Goal: Transaction & Acquisition: Subscribe to service/newsletter

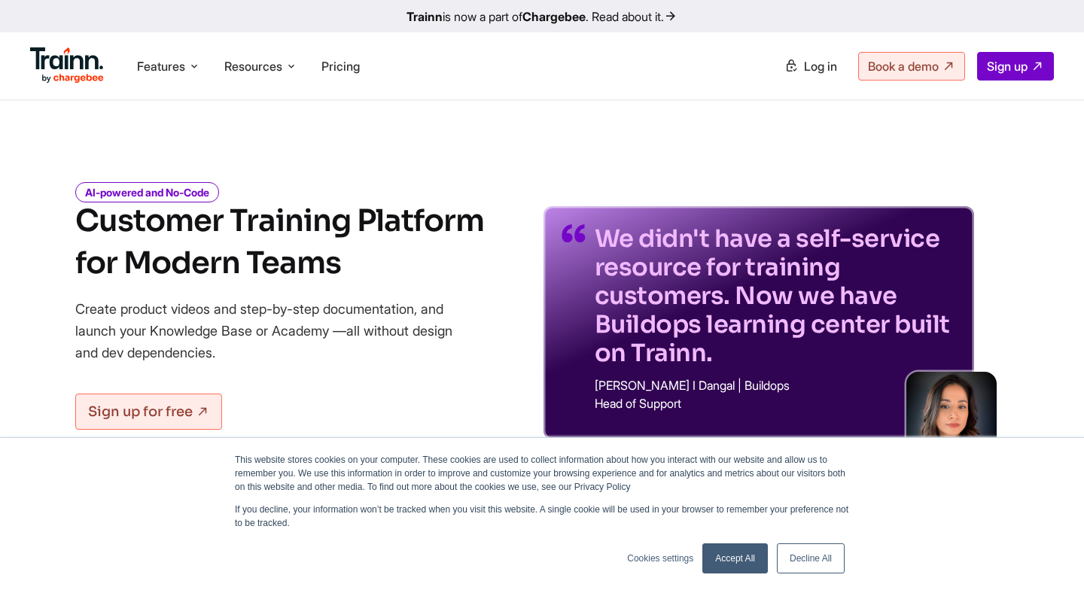
click at [446, 209] on h1 "Customer Training Platform for Modern Teams" at bounding box center [279, 242] width 409 height 84
click at [398, 230] on h1 "Customer Training Platform for Modern Teams" at bounding box center [279, 242] width 409 height 84
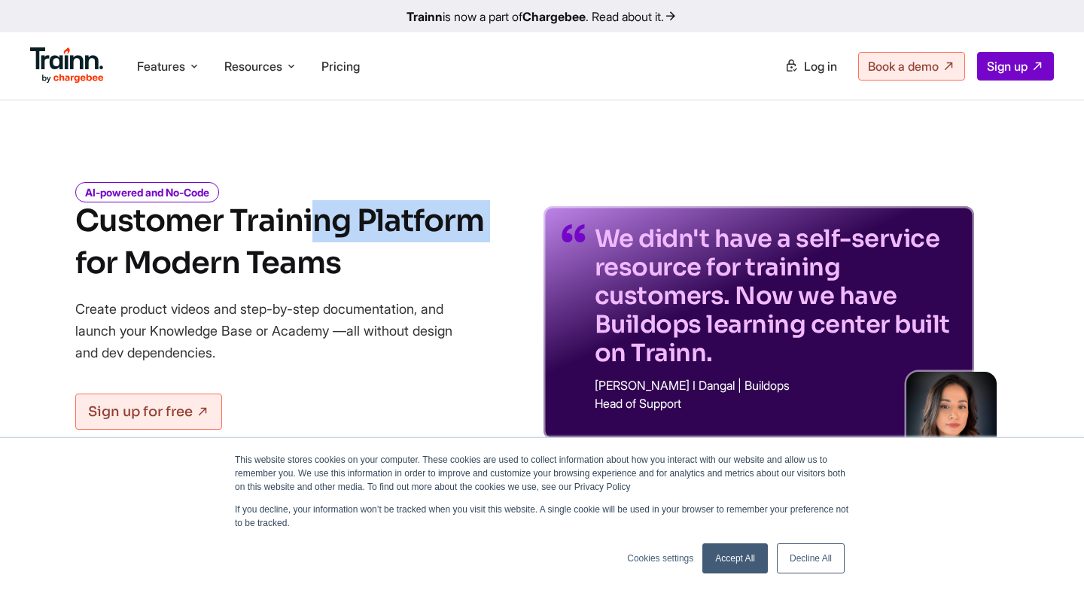
click at [386, 239] on h1 "Customer Training Platform for Modern Teams" at bounding box center [279, 242] width 409 height 84
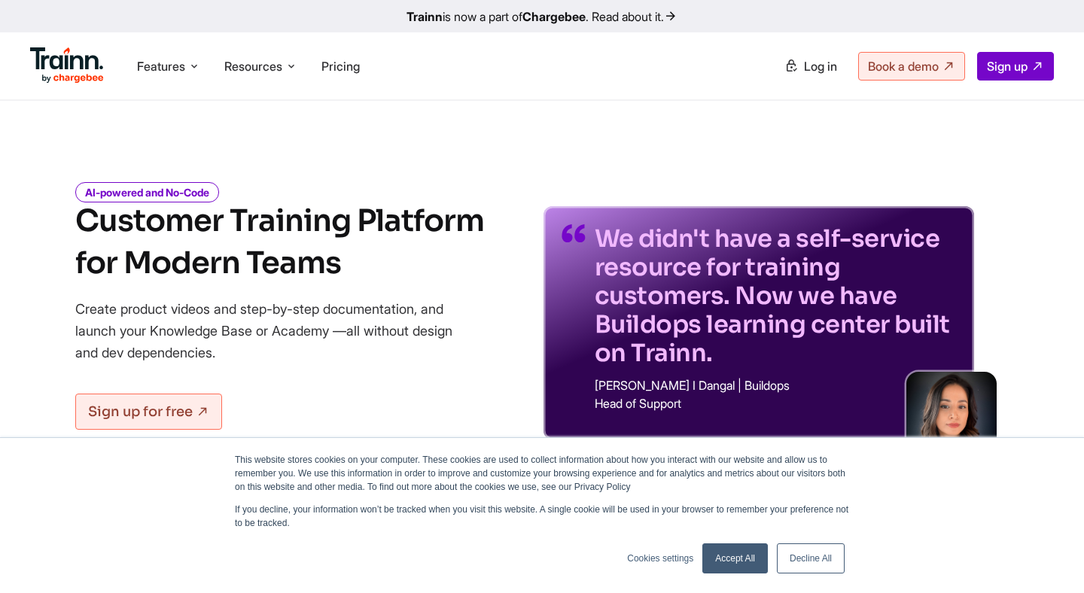
click at [386, 239] on h1 "Customer Training Platform for Modern Teams" at bounding box center [279, 242] width 409 height 84
click at [367, 280] on h1 "Customer Training Platform for Modern Teams" at bounding box center [279, 242] width 409 height 84
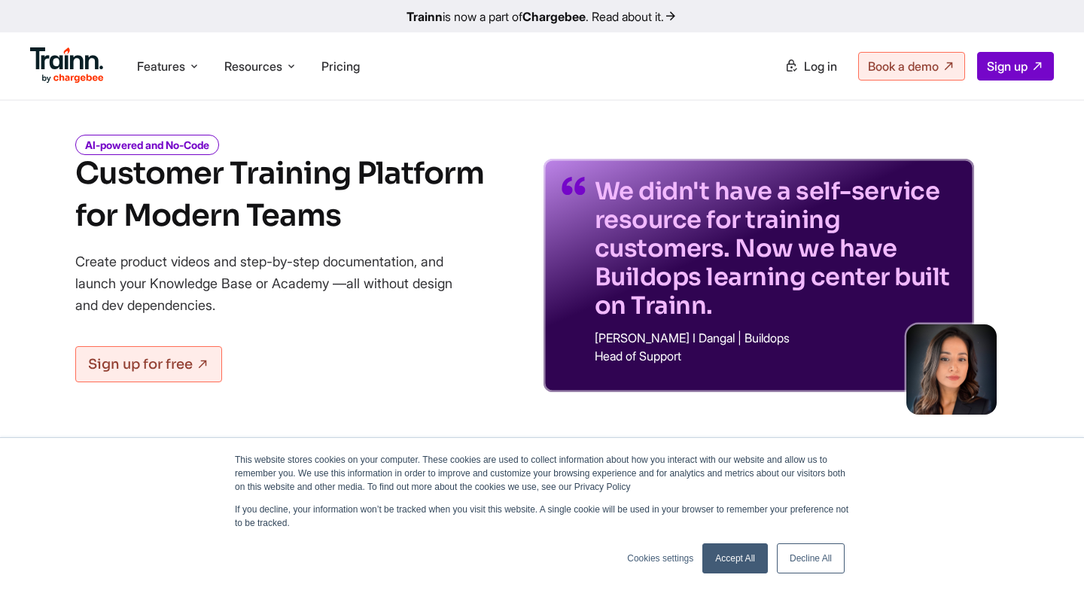
scroll to position [50, 0]
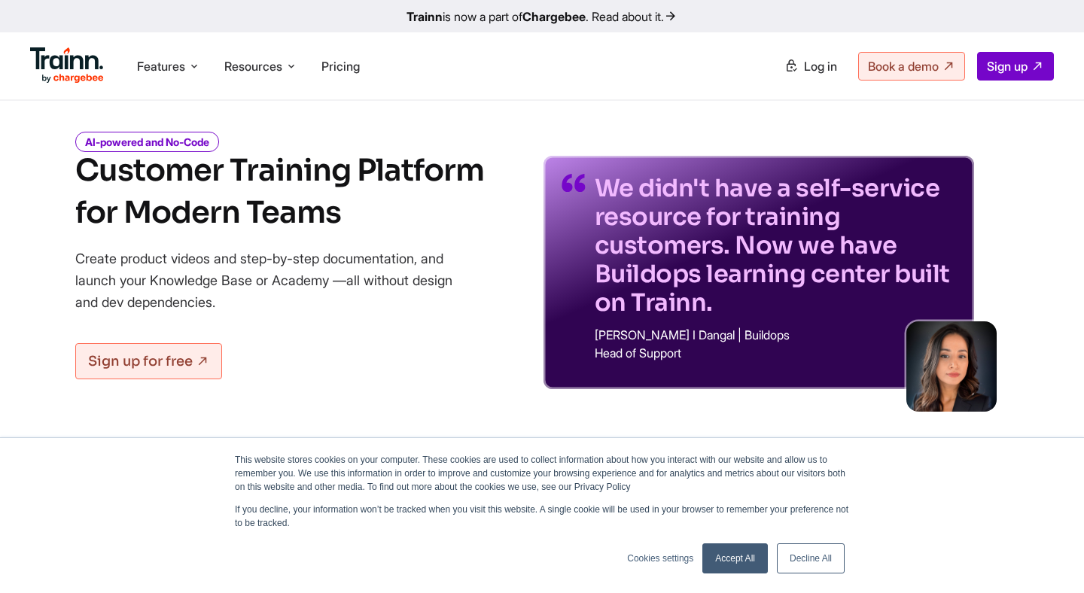
click at [829, 558] on link "Decline All" at bounding box center [811, 559] width 68 height 30
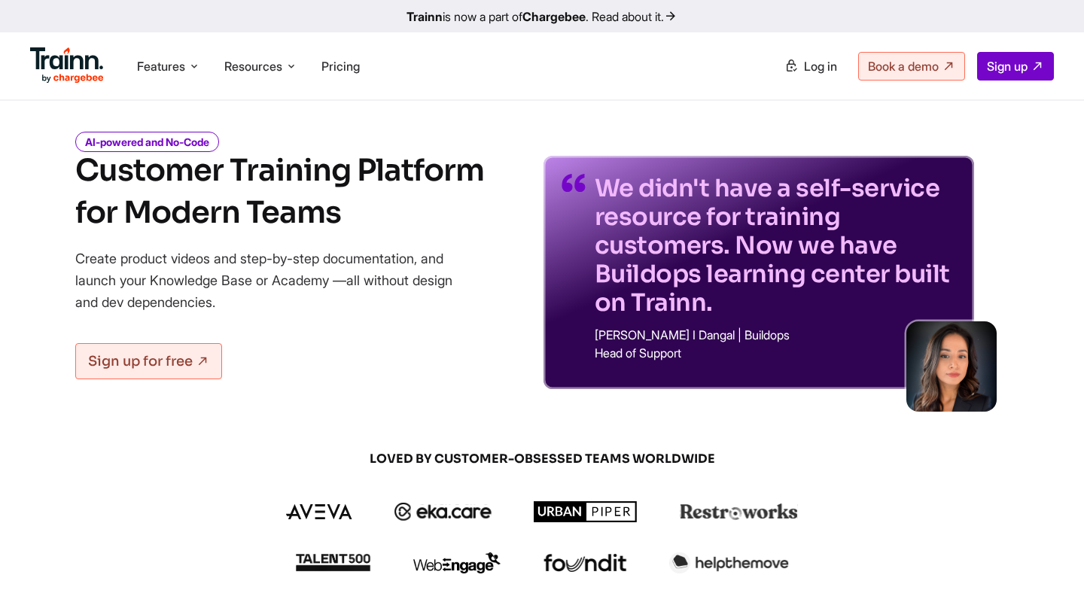
click at [347, 319] on div "AI-powered and No-Code Customer Training Platform for Modern Teams Create produ…" at bounding box center [279, 262] width 409 height 254
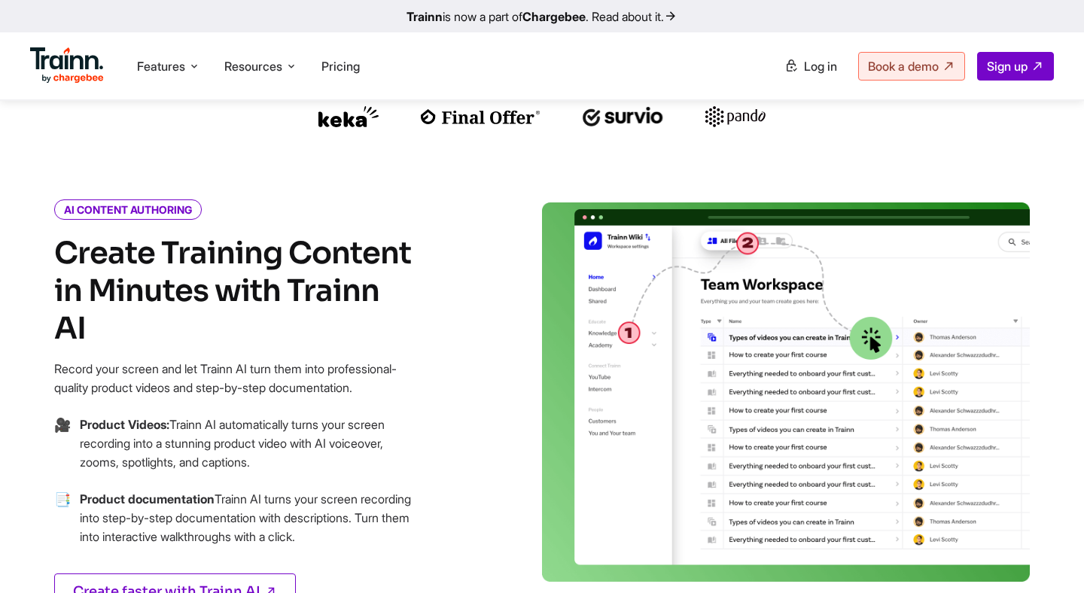
scroll to position [556, 0]
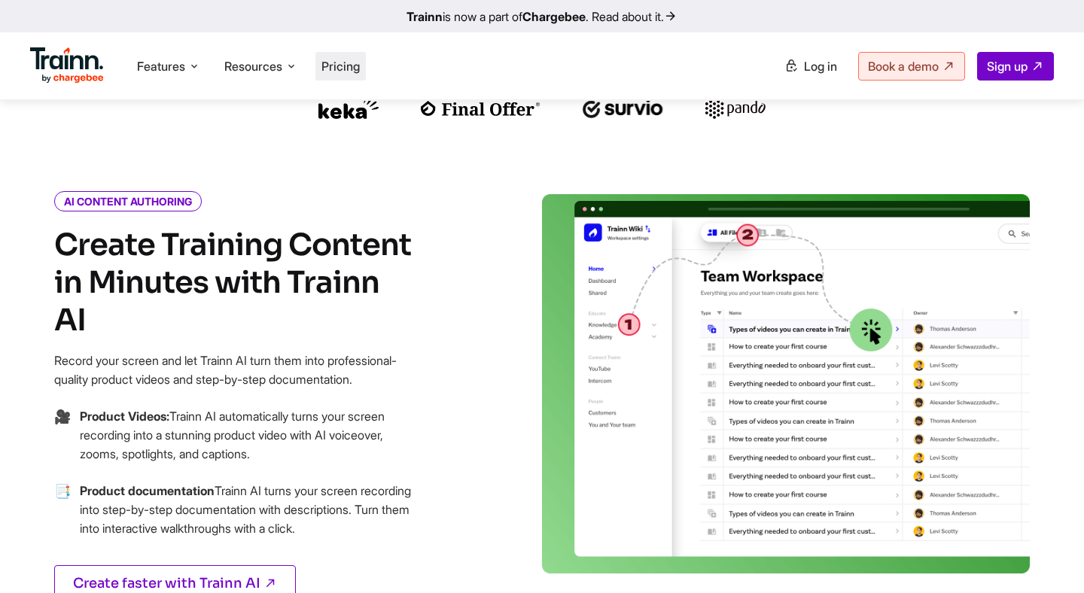
click at [350, 63] on span "Pricing" at bounding box center [341, 66] width 38 height 15
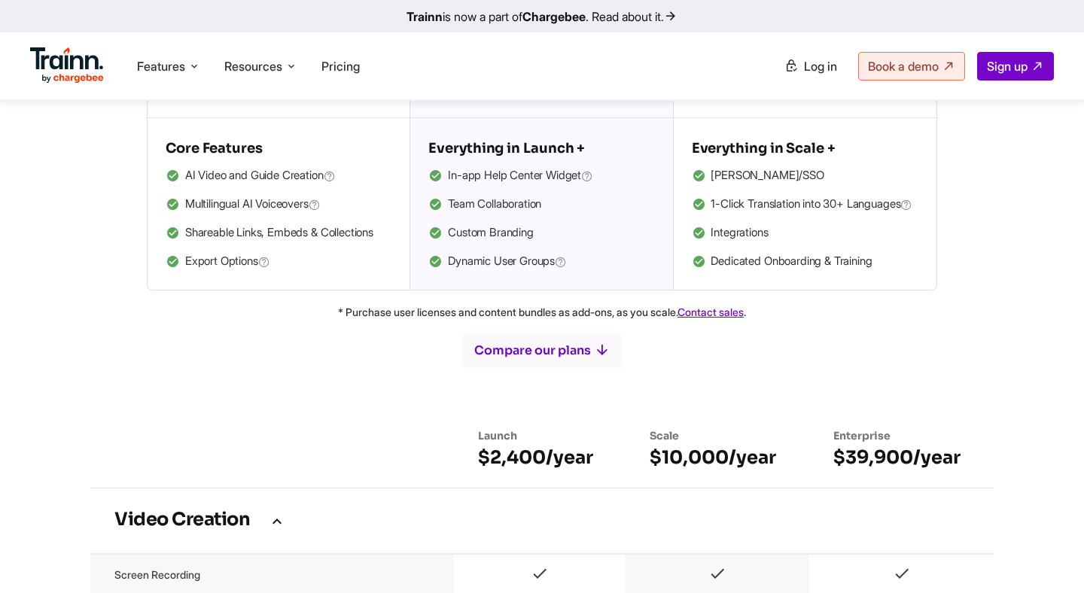
scroll to position [643, 0]
